Goal: Task Accomplishment & Management: Use online tool/utility

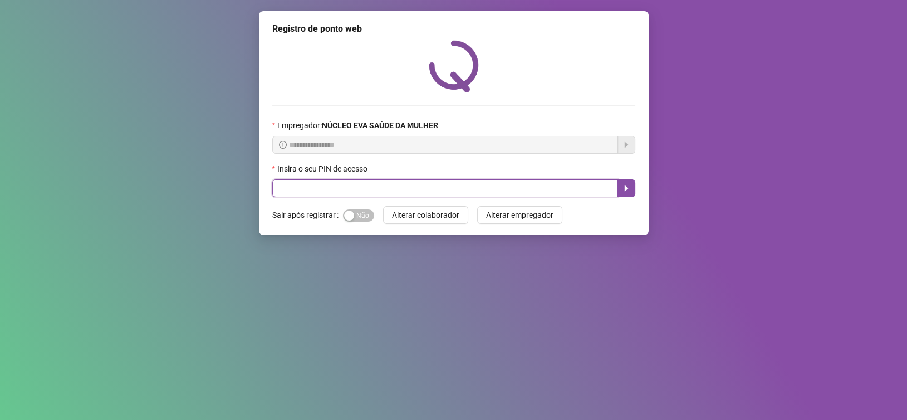
click at [482, 195] on input "text" at bounding box center [445, 188] width 346 height 18
type input "*****"
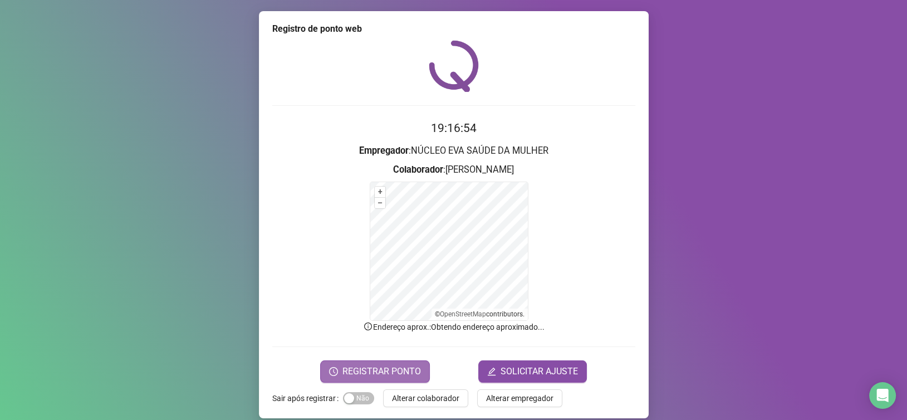
click at [399, 372] on span "REGISTRAR PONTO" at bounding box center [381, 371] width 78 height 13
